Goal: Information Seeking & Learning: Learn about a topic

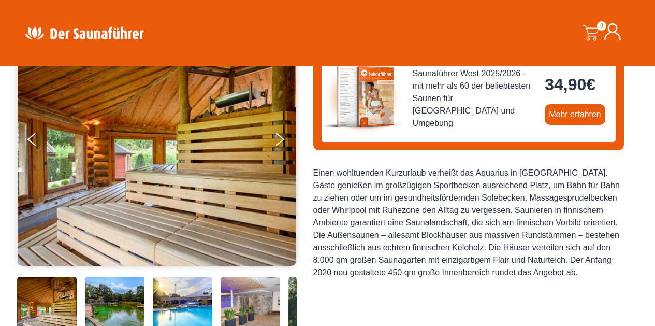
scroll to position [114, 0]
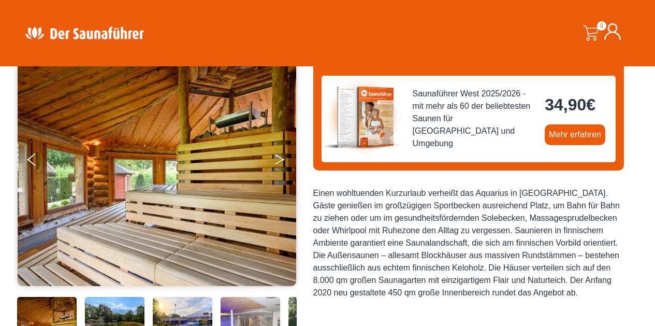
click at [278, 158] on button "Next" at bounding box center [287, 162] width 26 height 26
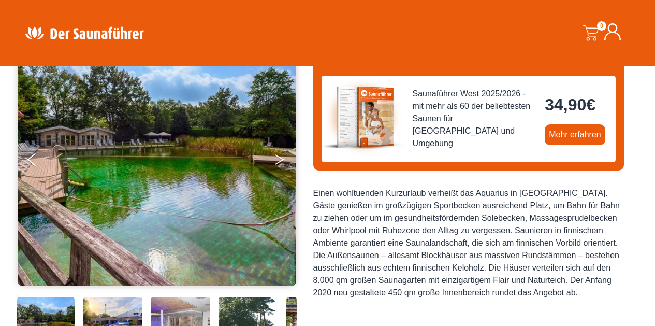
click at [278, 158] on button "Next" at bounding box center [287, 162] width 26 height 26
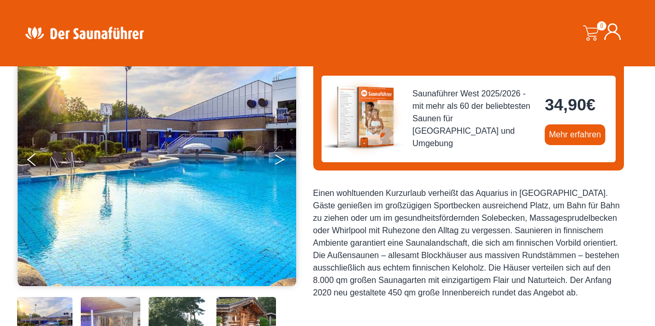
click at [278, 158] on button "Next" at bounding box center [287, 162] width 26 height 26
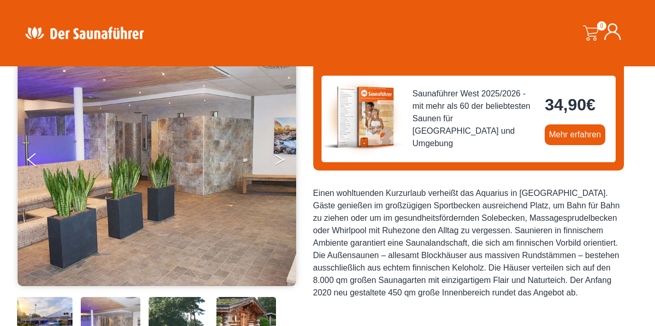
click at [278, 158] on button "Next" at bounding box center [287, 162] width 26 height 26
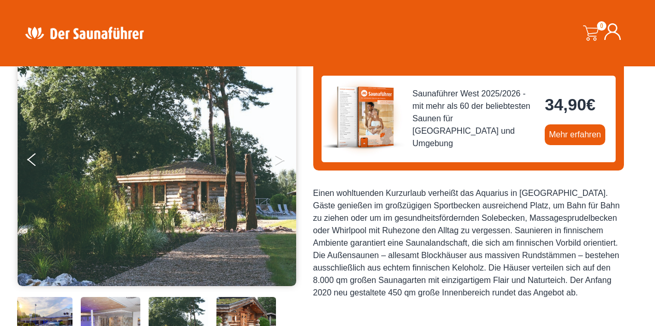
click at [278, 158] on button "Next" at bounding box center [287, 162] width 26 height 26
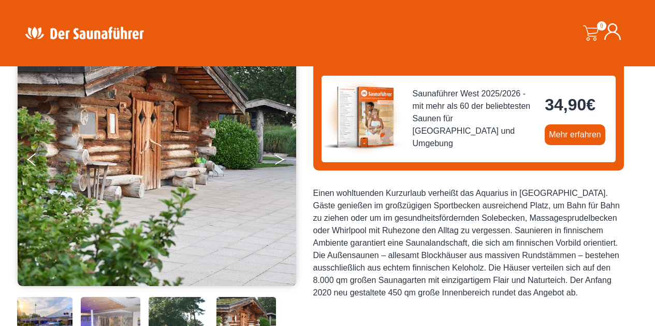
click at [278, 158] on button "Next" at bounding box center [287, 162] width 26 height 26
click at [33, 160] on button "Previous" at bounding box center [40, 162] width 26 height 26
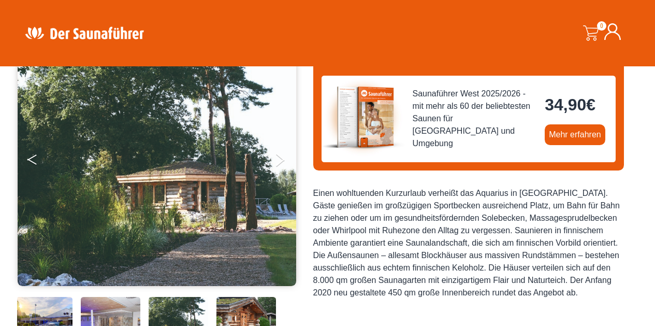
click at [34, 159] on button "Previous" at bounding box center [40, 162] width 26 height 26
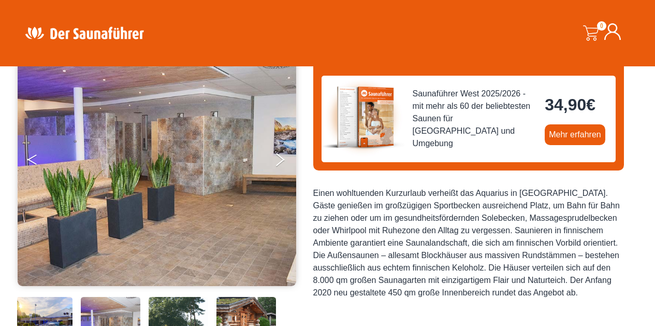
click at [34, 159] on button "Previous" at bounding box center [40, 162] width 26 height 26
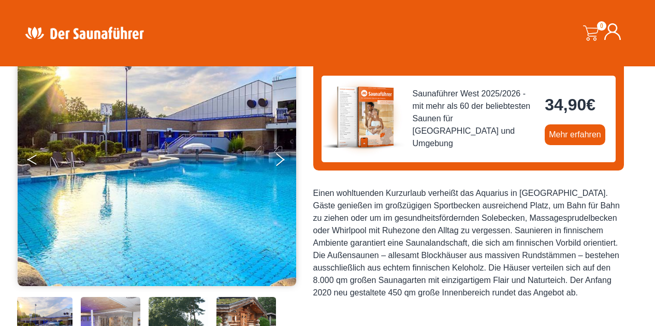
click at [34, 159] on button "Previous" at bounding box center [40, 162] width 26 height 26
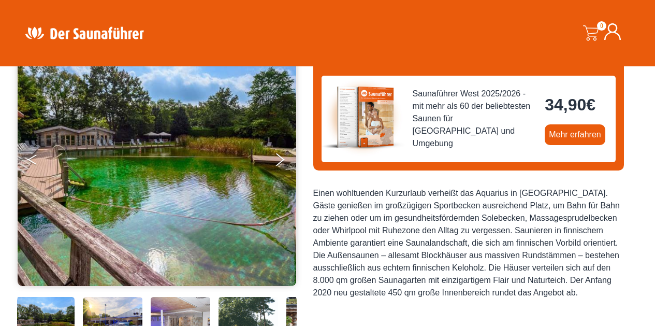
click at [34, 159] on button "Previous" at bounding box center [40, 162] width 26 height 26
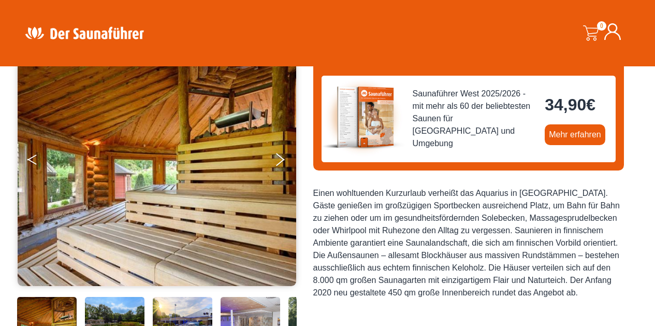
click at [34, 159] on button "Previous" at bounding box center [40, 162] width 26 height 26
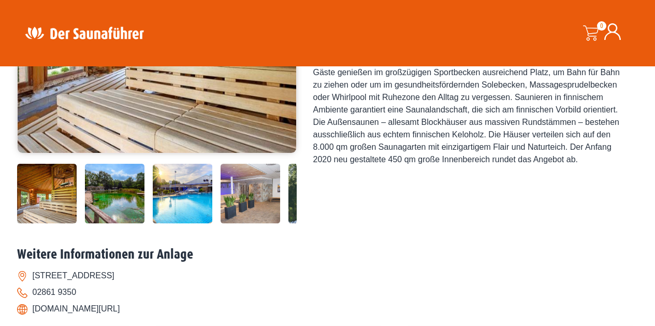
scroll to position [0, 0]
